Goal: Register for event/course

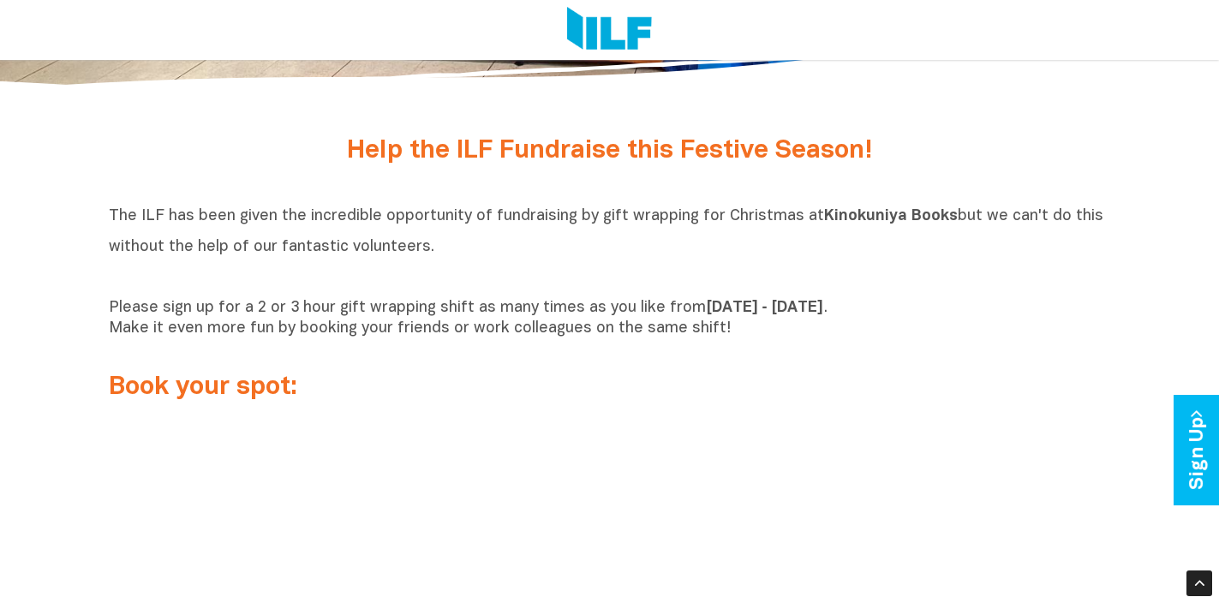
scroll to position [463, 0]
click at [265, 359] on div "Please sign up for a 2 or 3 hour gift wrapping shift as many times as you like …" at bounding box center [610, 351] width 1002 height 104
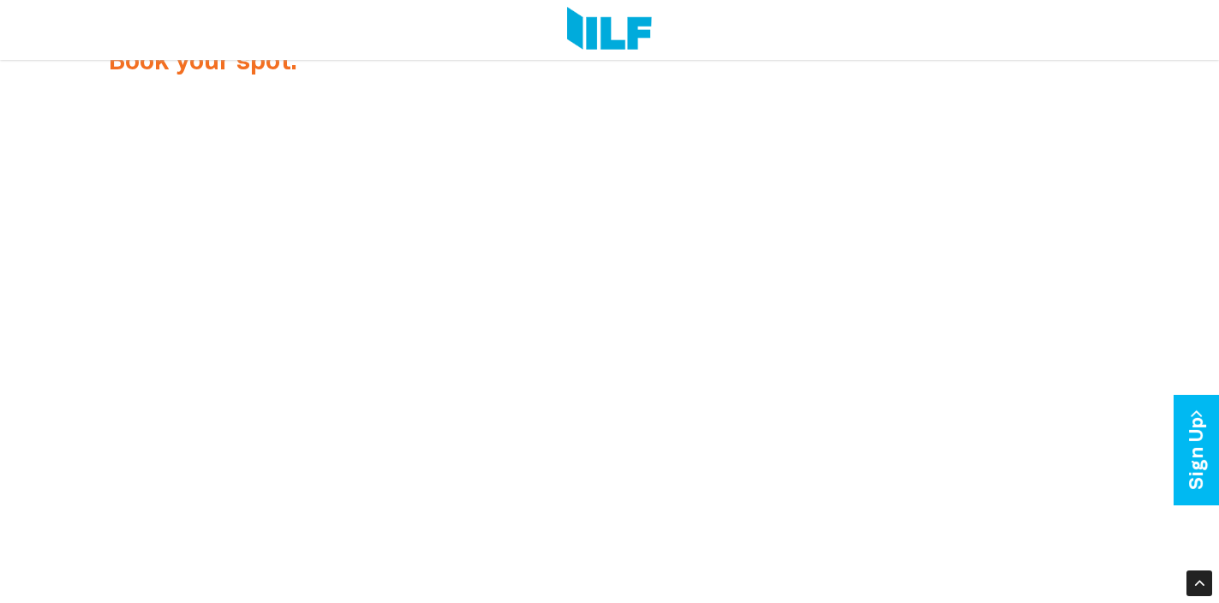
scroll to position [786, 0]
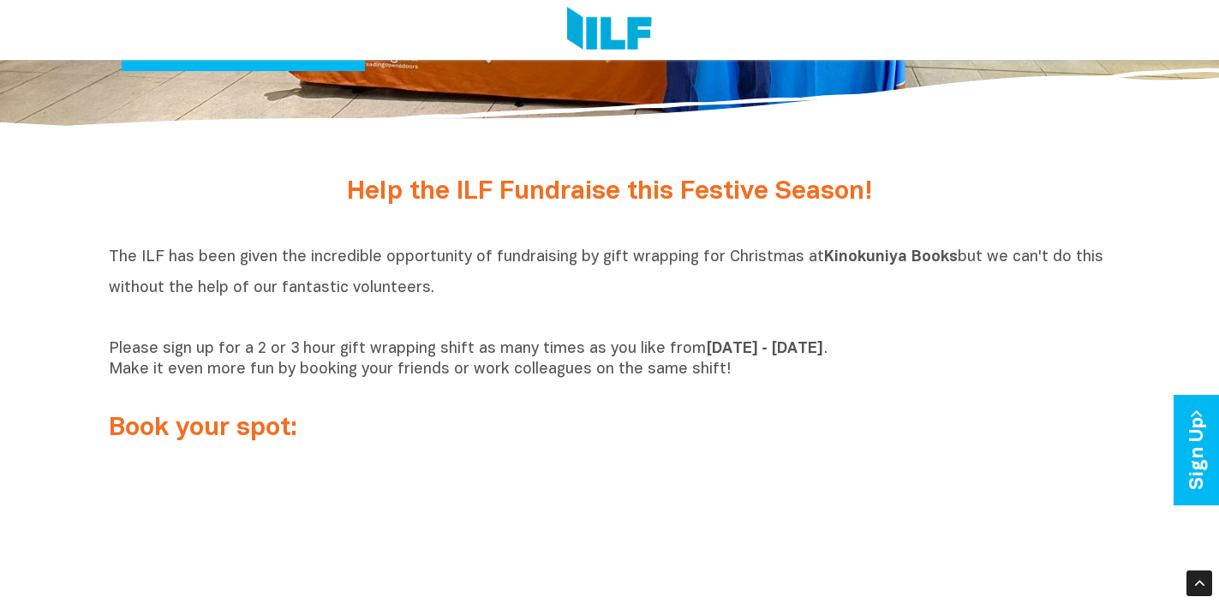
scroll to position [424, 0]
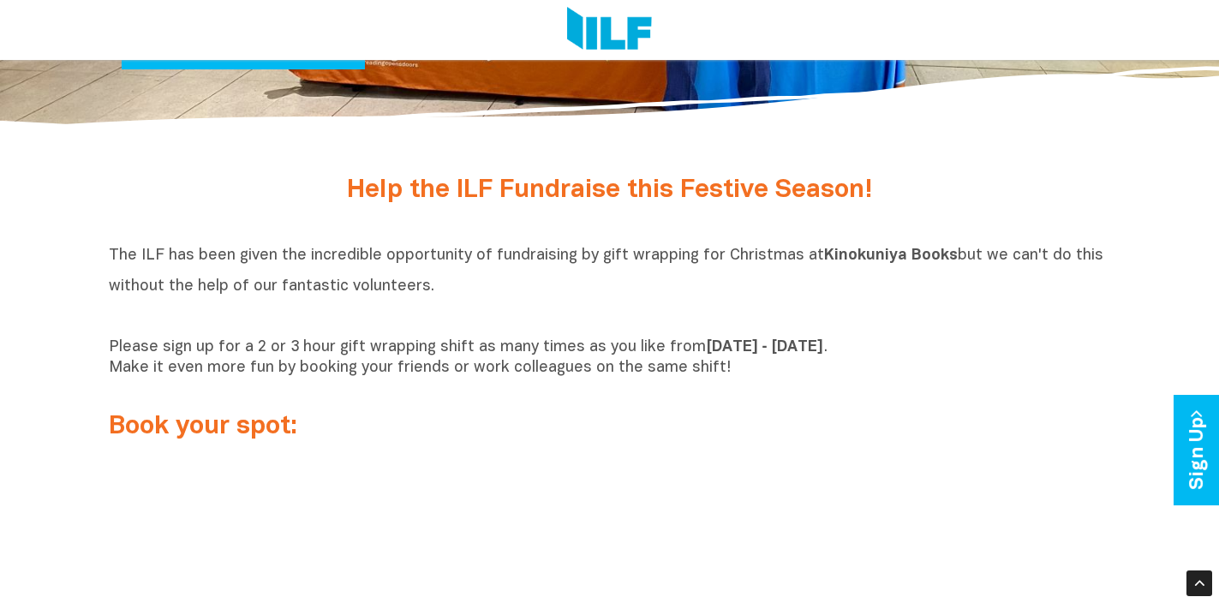
click at [744, 350] on b "[DATE] ‑ [DATE]" at bounding box center [765, 347] width 118 height 15
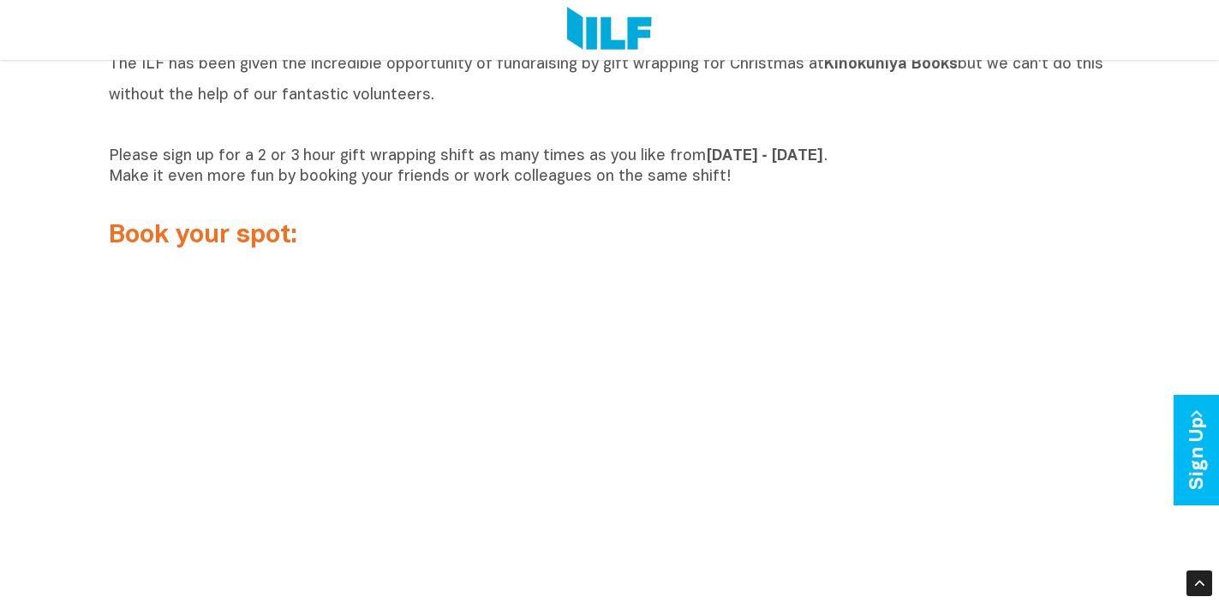
scroll to position [619, 0]
